Goal: Transaction & Acquisition: Purchase product/service

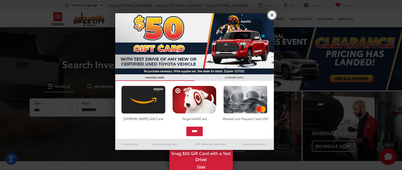
click at [273, 12] on link "X" at bounding box center [272, 15] width 9 height 9
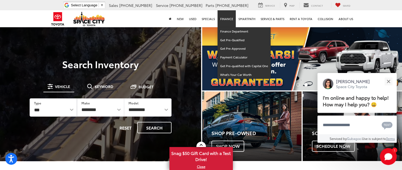
click at [231, 18] on link "Finance" at bounding box center [227, 18] width 18 height 17
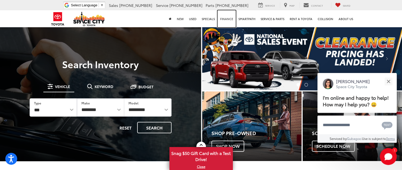
click at [231, 18] on link "Finance" at bounding box center [227, 18] width 18 height 17
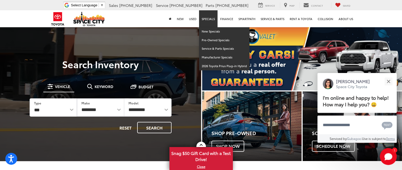
click at [209, 19] on link "Specials" at bounding box center [208, 18] width 19 height 17
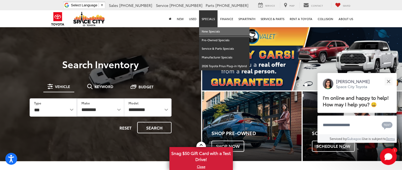
click at [209, 29] on link "New Specials" at bounding box center [224, 31] width 51 height 9
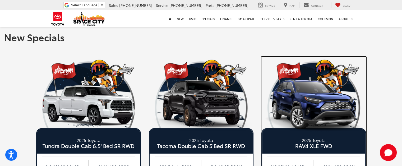
click at [316, 95] on img at bounding box center [314, 105] width 105 height 52
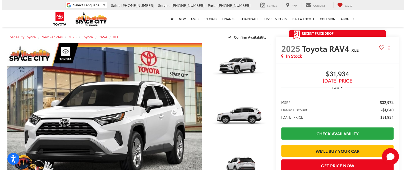
scroll to position [54, 0]
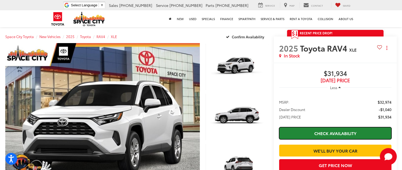
click at [346, 132] on link "Check Availability" at bounding box center [335, 133] width 112 height 12
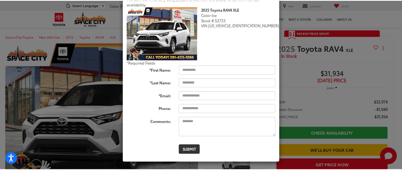
scroll to position [0, 0]
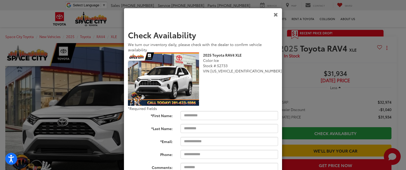
click at [275, 12] on icon "Close" at bounding box center [276, 15] width 4 height 6
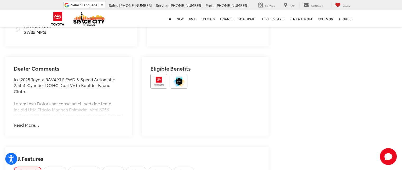
scroll to position [364, 0]
click at [31, 121] on button "Read More..." at bounding box center [26, 124] width 25 height 6
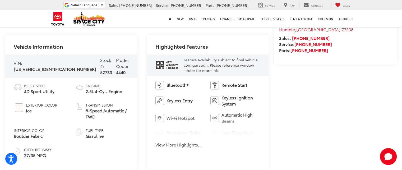
scroll to position [240, 0]
click at [184, 145] on button "View More Highlights..." at bounding box center [179, 145] width 47 height 6
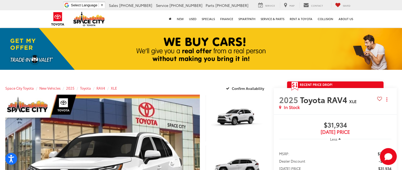
scroll to position [0, 0]
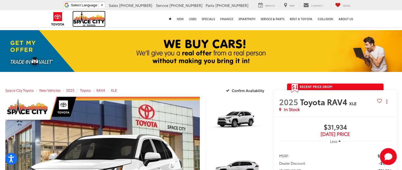
click at [89, 19] on img at bounding box center [89, 19] width 32 height 15
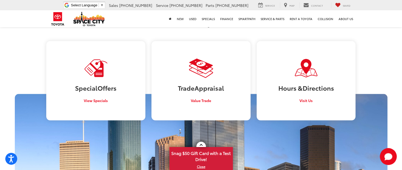
scroll to position [476, 0]
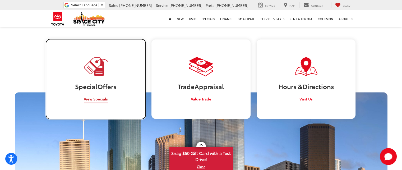
click at [88, 83] on h3 "Special Offers" at bounding box center [95, 86] width 91 height 7
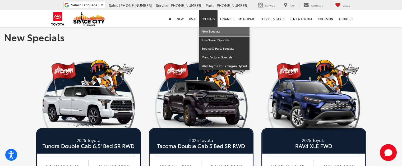
click at [215, 28] on link "New Specials" at bounding box center [224, 31] width 51 height 9
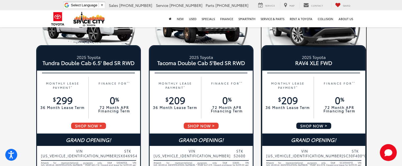
scroll to position [83, 0]
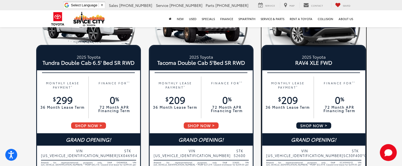
click at [315, 126] on span "SHOP NOW" at bounding box center [314, 125] width 36 height 7
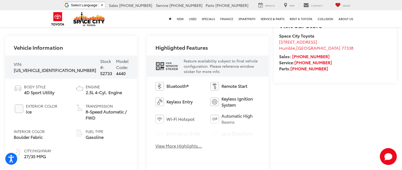
scroll to position [240, 0]
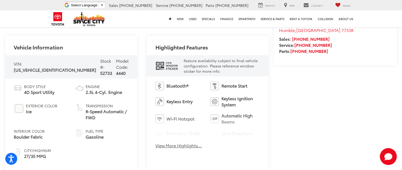
click at [156, 64] on icon "window sticker" at bounding box center [160, 65] width 8 height 9
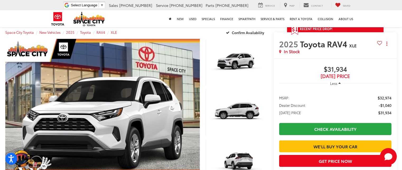
scroll to position [0, 0]
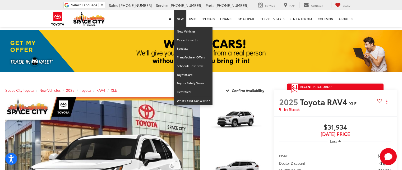
click at [176, 19] on link "New" at bounding box center [180, 18] width 12 height 17
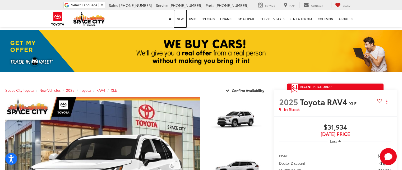
click at [182, 19] on link "New" at bounding box center [180, 18] width 12 height 17
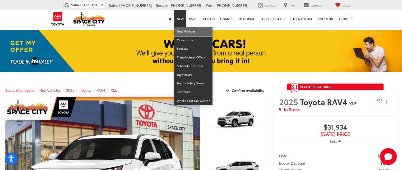
click at [182, 34] on link "New Vehicles" at bounding box center [193, 31] width 38 height 9
